Goal: Navigation & Orientation: Find specific page/section

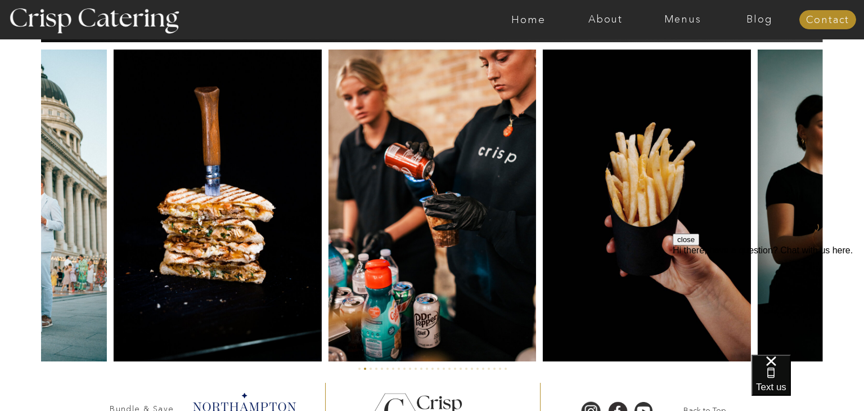
scroll to position [2627, 0]
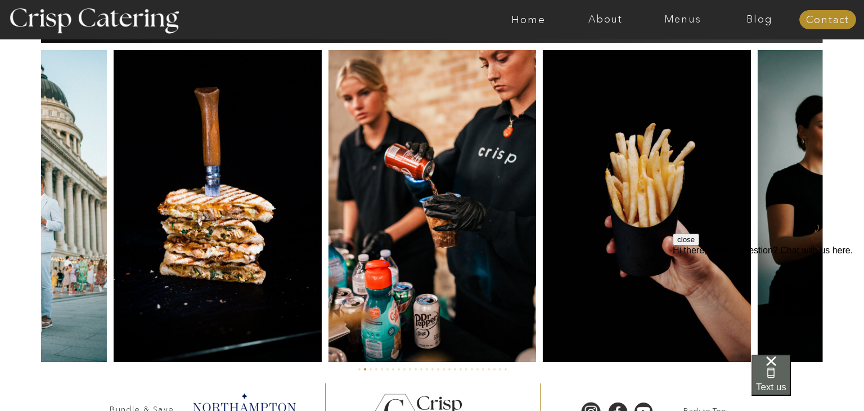
click at [786, 381] on span "Text us" at bounding box center [771, 386] width 30 height 11
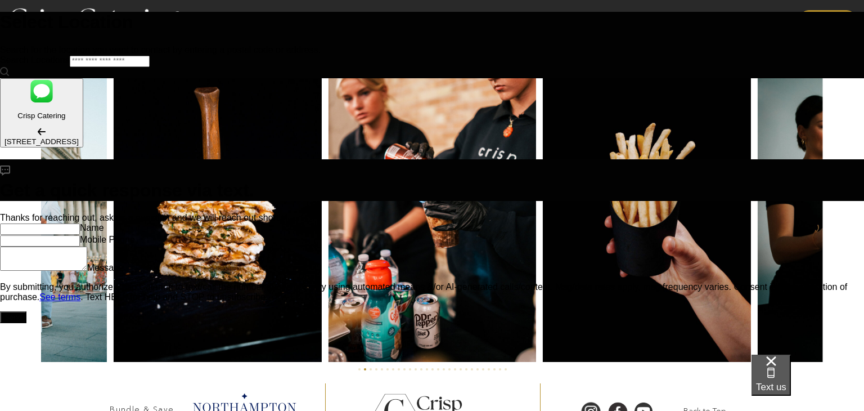
scroll to position [0, 0]
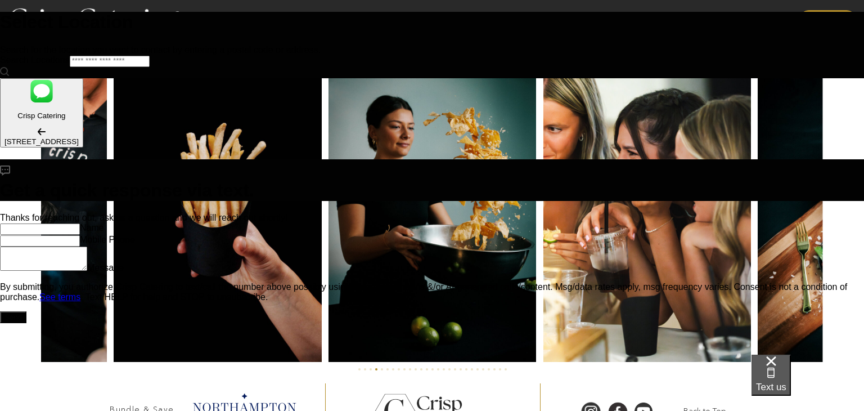
click at [786, 381] on span "Text us" at bounding box center [771, 386] width 30 height 11
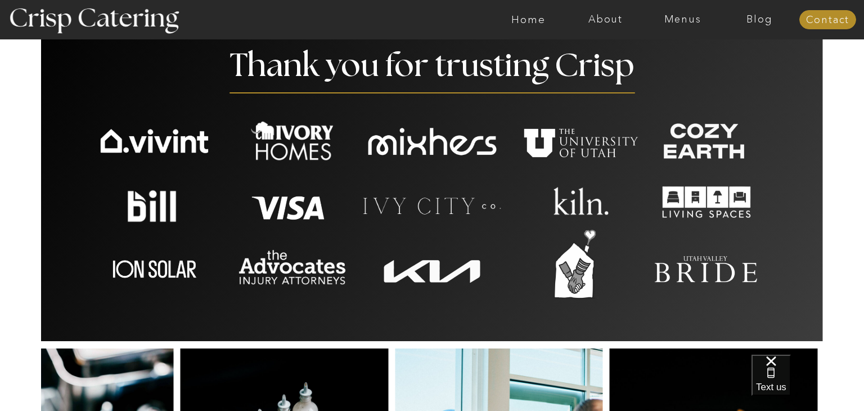
scroll to position [2703, 0]
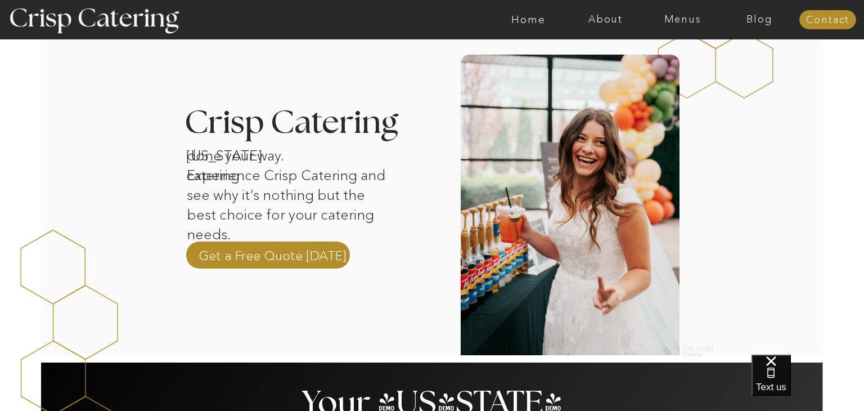
scroll to position [324, 0]
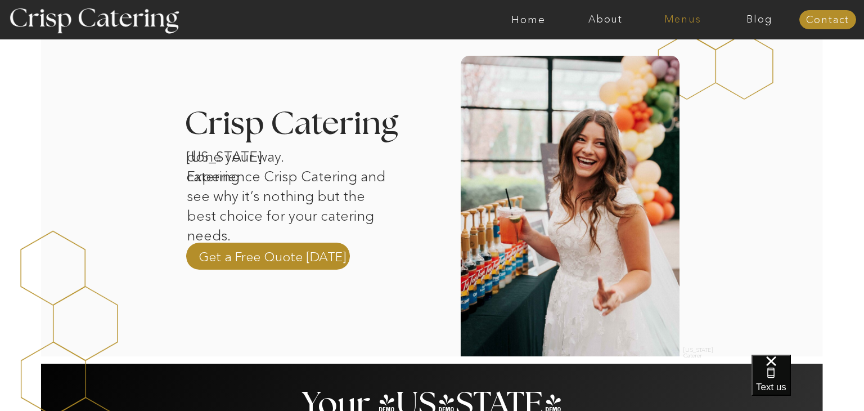
click at [668, 14] on nav "Menus" at bounding box center [682, 19] width 77 height 11
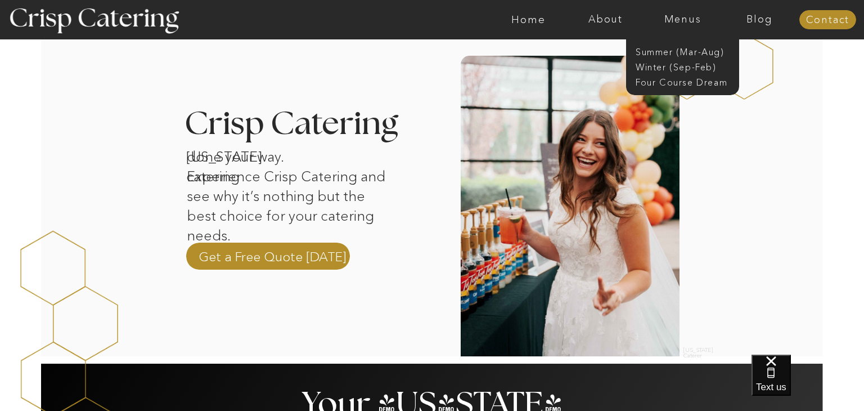
click at [713, 133] on div at bounding box center [709, 41] width 225 height 225
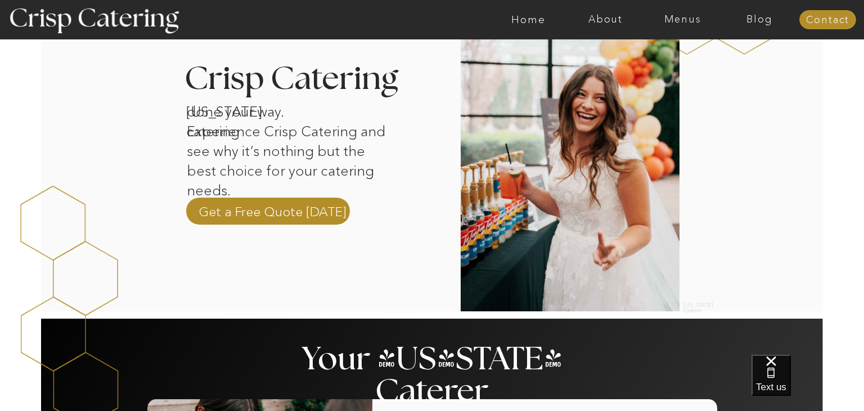
scroll to position [369, 0]
click at [303, 201] on div at bounding box center [268, 210] width 164 height 27
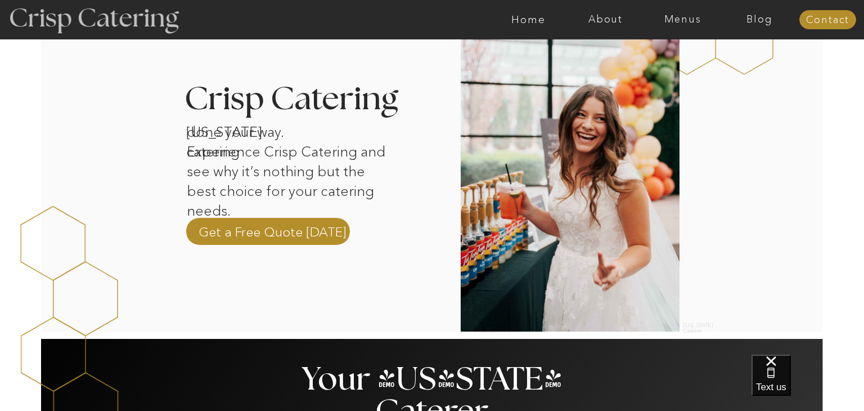
scroll to position [343, 0]
